Goal: Task Accomplishment & Management: Use online tool/utility

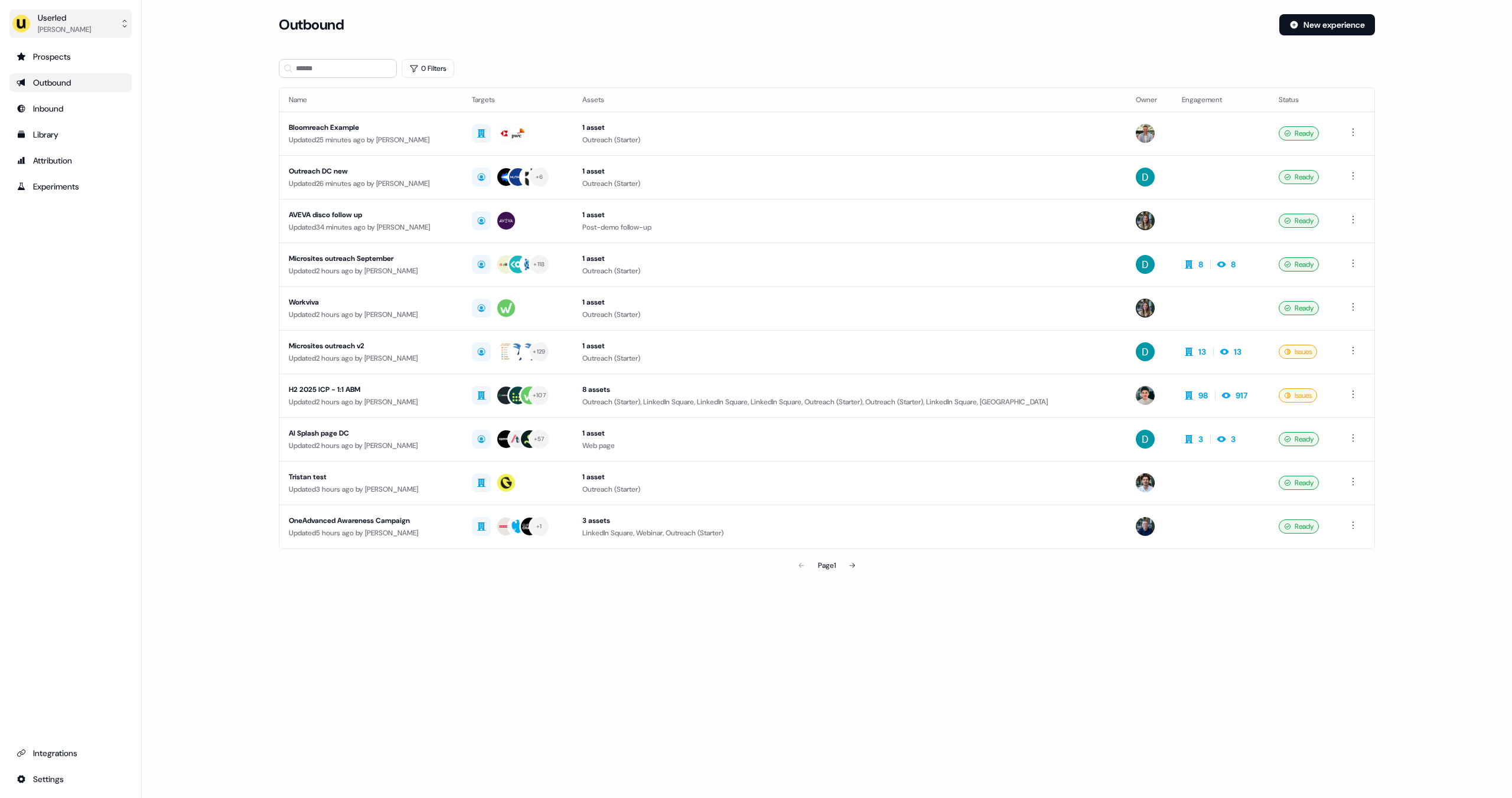
click at [55, 12] on div "Userled" at bounding box center [65, 17] width 53 height 12
click at [62, 49] on div "Impersonate (Admin)" at bounding box center [70, 55] width 112 height 21
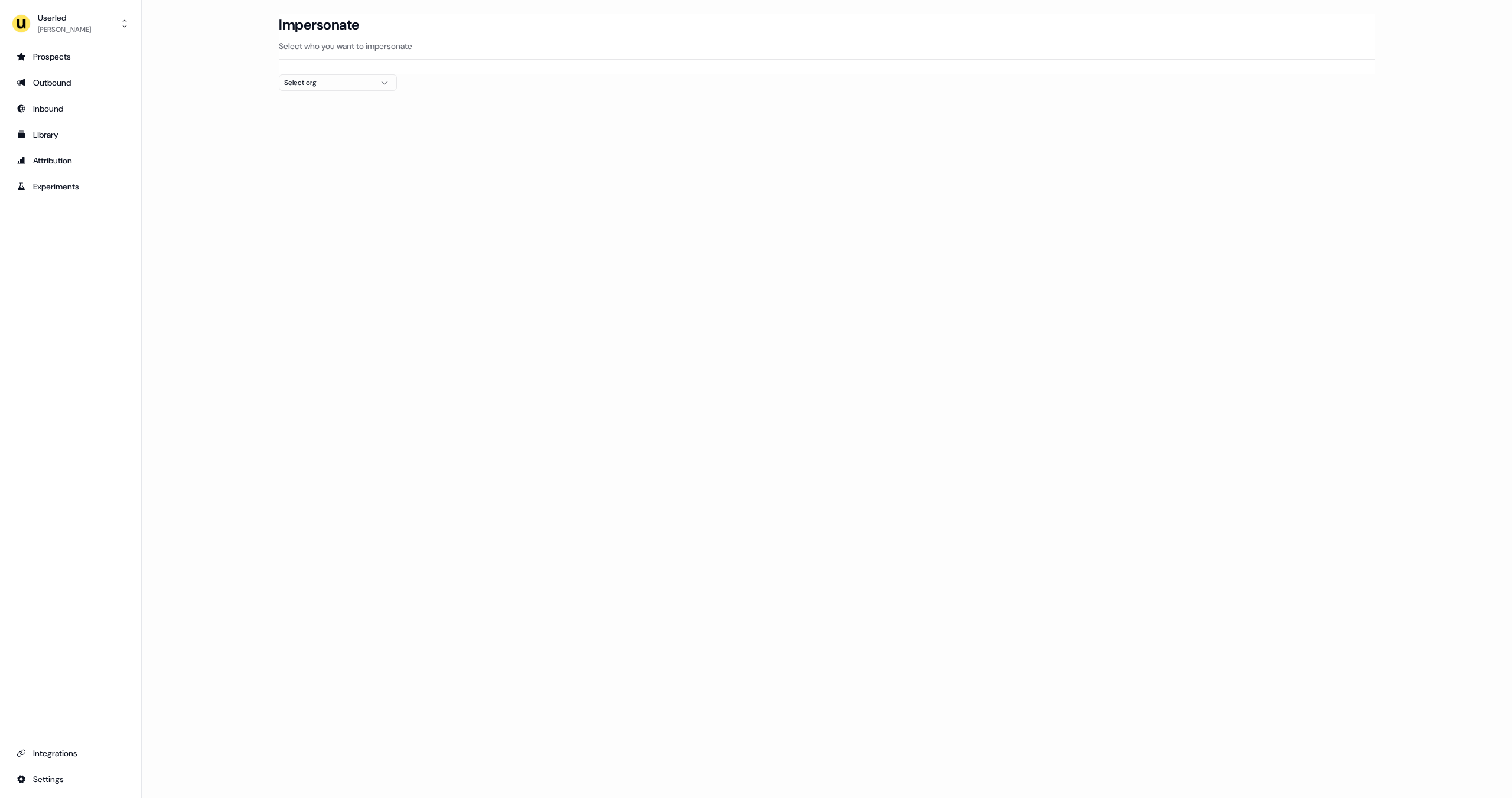
click at [307, 85] on div "Select org" at bounding box center [329, 82] width 89 height 12
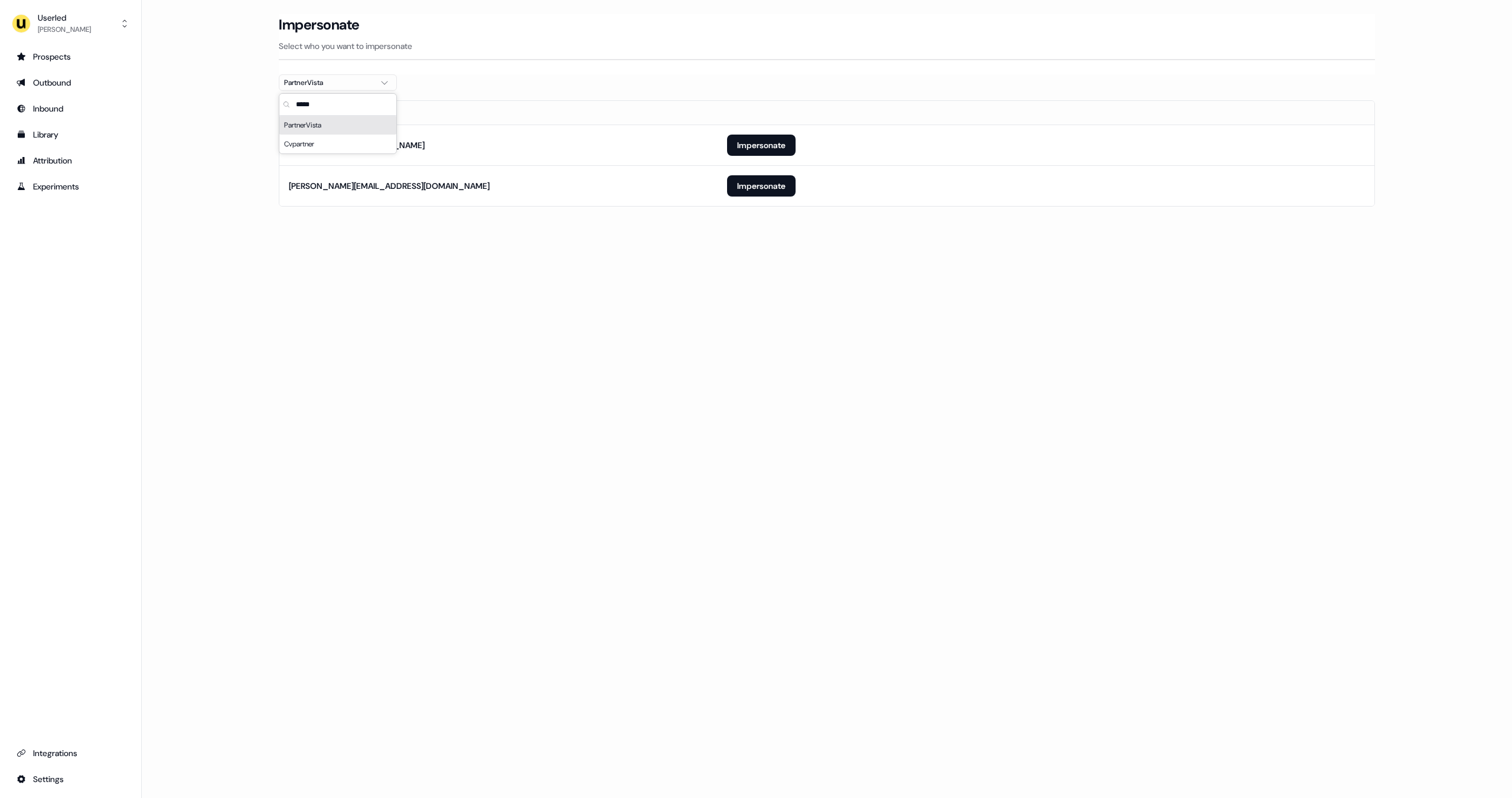
type input "*****"
click at [478, 265] on div "Loading... Impersonate Select who you want to impersonate PartnerVista Email ho…" at bounding box center [826, 399] width 1370 height 798
click at [764, 154] on button "Impersonate" at bounding box center [761, 145] width 68 height 21
